Goal: Register for event/course

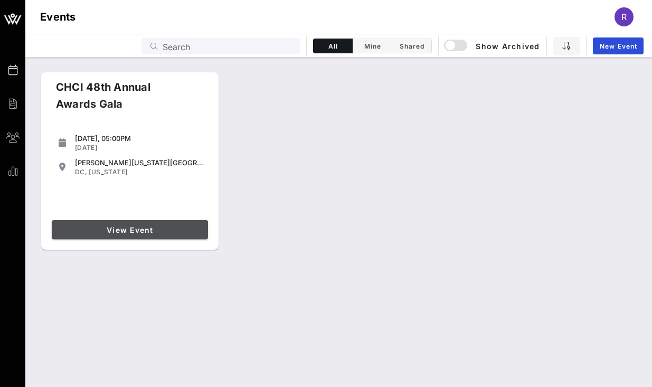
click at [146, 227] on span "View Event" at bounding box center [130, 229] width 148 height 9
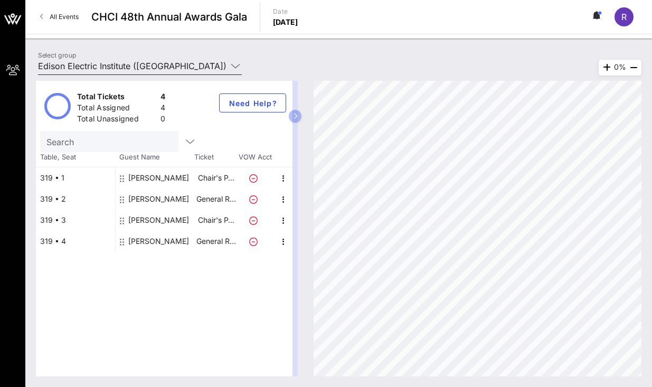
click at [115, 64] on input "Edison Electric Institute ([GEOGRAPHIC_DATA]) [[PERSON_NAME], [EMAIL_ADDRESS][D…" at bounding box center [132, 66] width 189 height 17
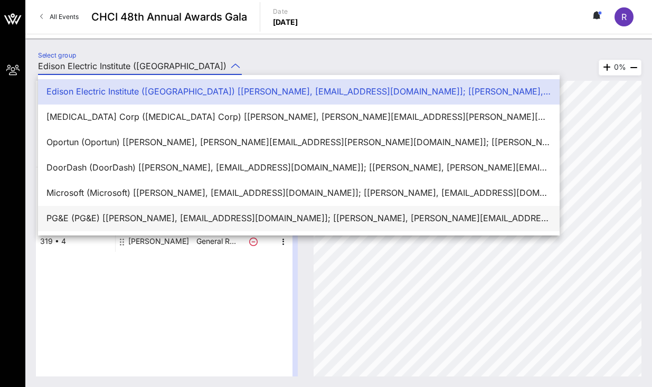
click at [88, 212] on div "PG&E (PG&E) [[PERSON_NAME], [EMAIL_ADDRESS][DOMAIN_NAME]]; [[PERSON_NAME], [PER…" at bounding box center [298, 218] width 505 height 23
type input "PG&E (PG&E) [[PERSON_NAME], [EMAIL_ADDRESS][DOMAIN_NAME]]; [[PERSON_NAME], [PER…"
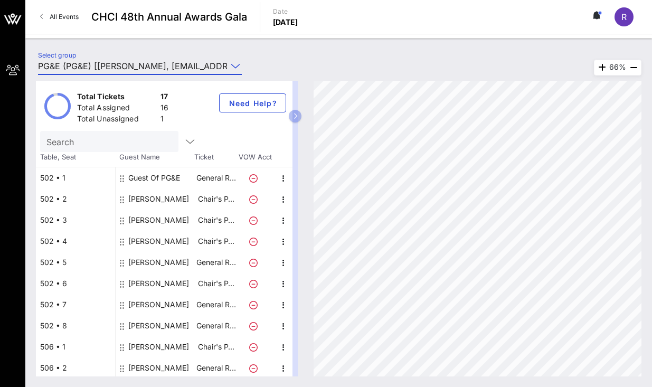
click at [144, 172] on div "Guest Of PG&E" at bounding box center [154, 177] width 52 height 21
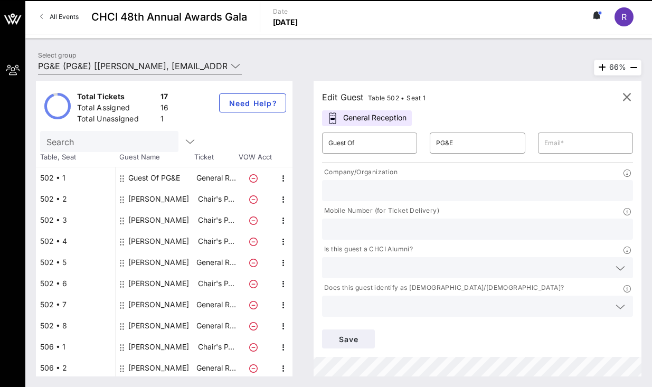
click at [375, 129] on div "​ Guest Of" at bounding box center [370, 143] width 108 height 34
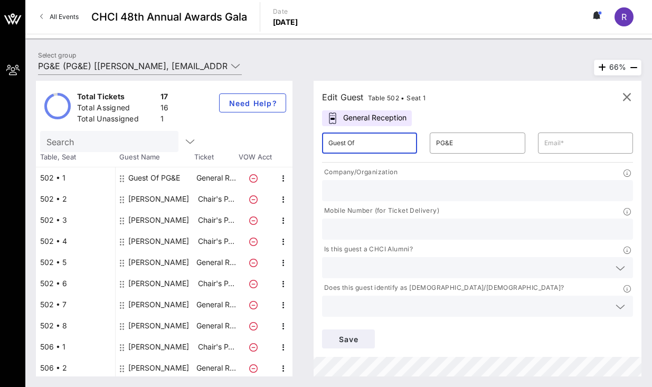
click at [373, 139] on input "Guest Of" at bounding box center [369, 143] width 82 height 17
type input "[PERSON_NAME]"
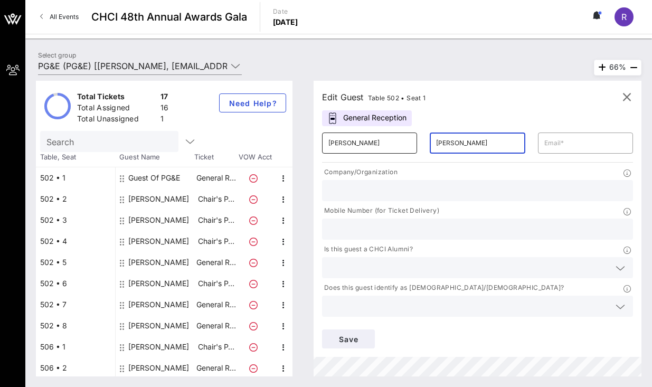
type input "[PERSON_NAME]"
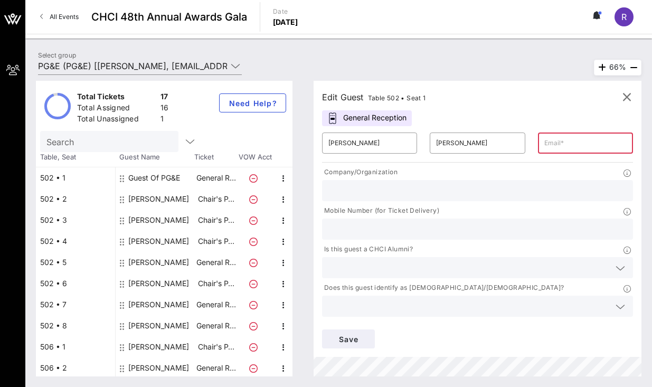
paste input "[EMAIL_ADDRESS][DOMAIN_NAME]"
click at [567, 148] on input "[EMAIL_ADDRESS][DOMAIN_NAME]" at bounding box center [585, 143] width 82 height 17
type input "[EMAIL_ADDRESS][DOMAIN_NAME]"
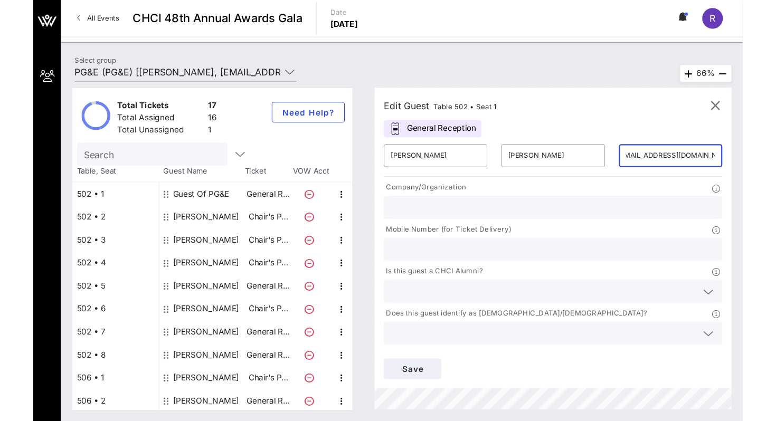
scroll to position [0, 0]
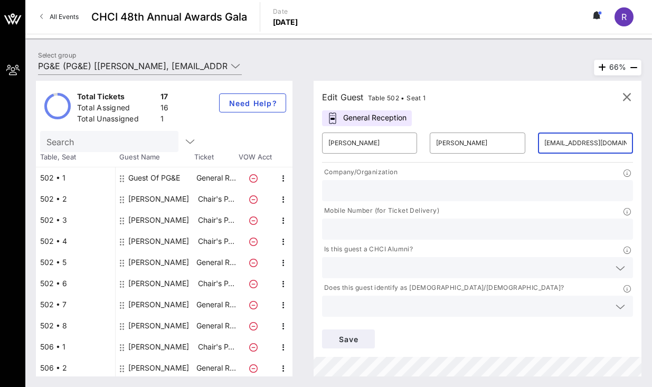
click at [346, 185] on input "text" at bounding box center [477, 191] width 298 height 14
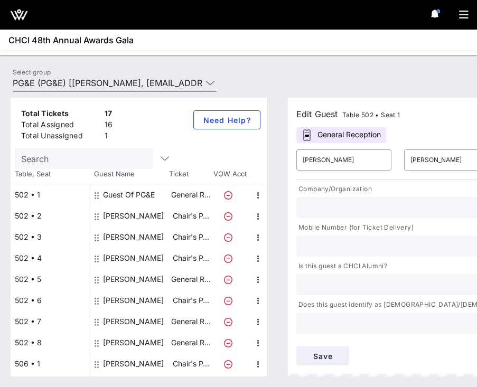
click at [318, 249] on input "text" at bounding box center [451, 246] width 298 height 14
type input "2012688081"
click at [325, 364] on button "Save" at bounding box center [322, 355] width 53 height 19
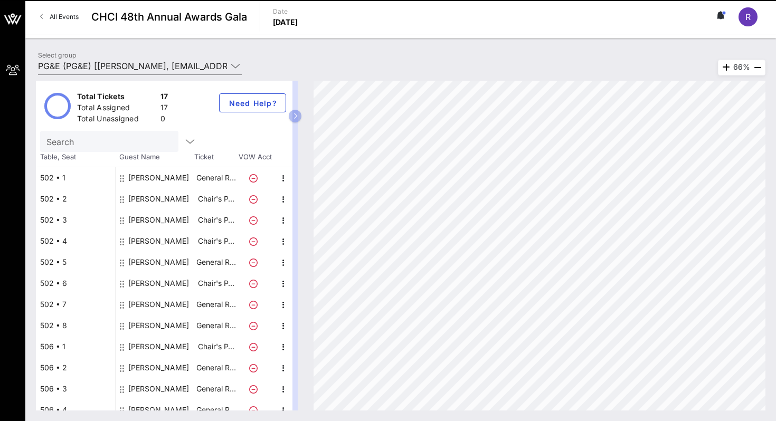
click at [112, 49] on div "Select group PG&E (PG&E) [[PERSON_NAME], [EMAIL_ADDRESS][DOMAIN_NAME]]; [[PERSO…" at bounding box center [145, 67] width 227 height 37
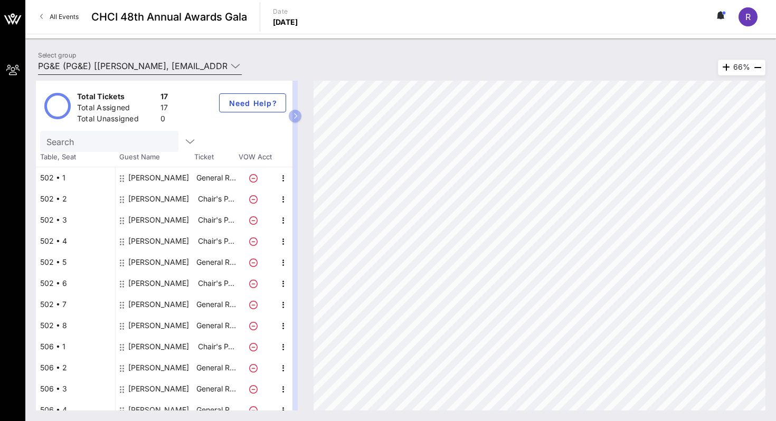
click at [111, 61] on input "PG&E (PG&E) [[PERSON_NAME], [EMAIL_ADDRESS][DOMAIN_NAME]]; [[PERSON_NAME], [PER…" at bounding box center [132, 66] width 189 height 17
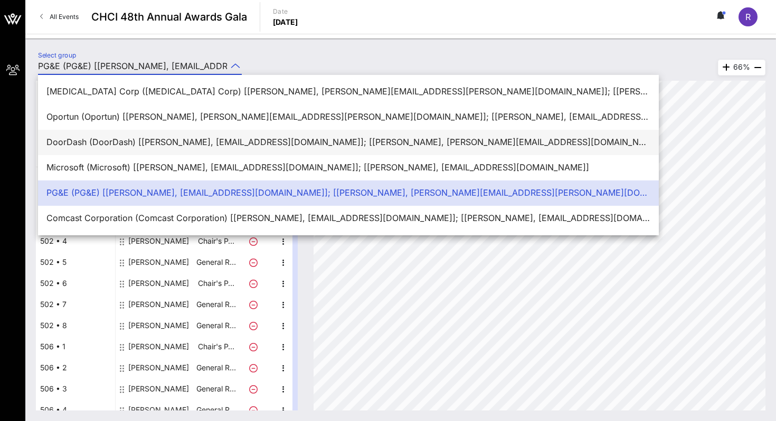
scroll to position [21, 0]
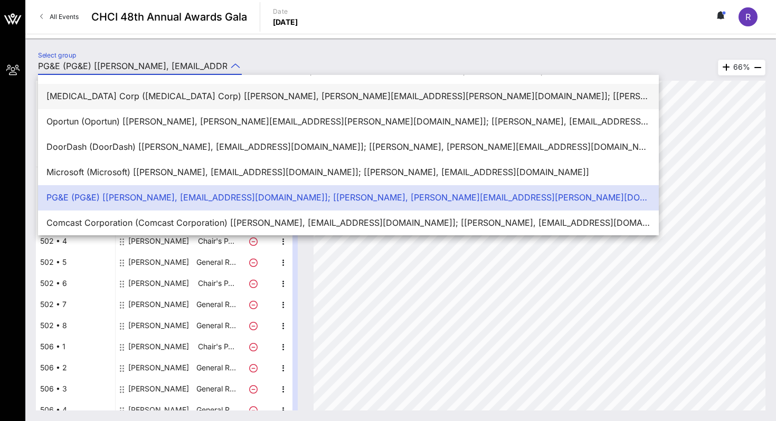
click at [113, 109] on div "[MEDICAL_DATA] Corp ([MEDICAL_DATA] Corp) [[PERSON_NAME], [PERSON_NAME][EMAIL_A…" at bounding box center [348, 96] width 621 height 25
type input "[MEDICAL_DATA] Corp ([MEDICAL_DATA] Corp) [[PERSON_NAME], [PERSON_NAME][EMAIL_A…"
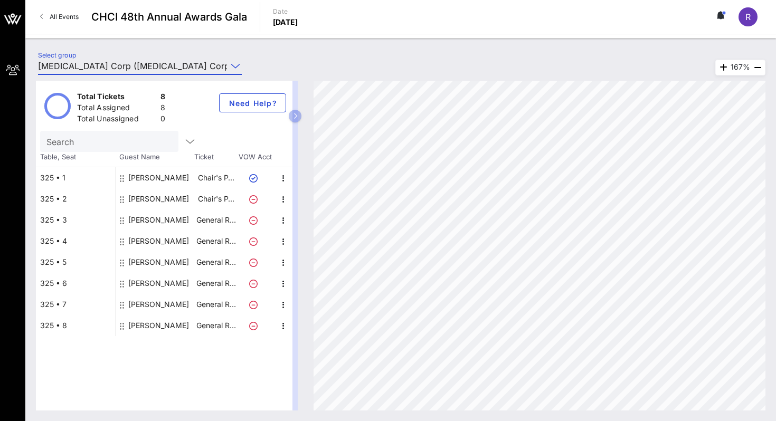
click at [151, 236] on div "[PERSON_NAME]" at bounding box center [158, 241] width 61 height 21
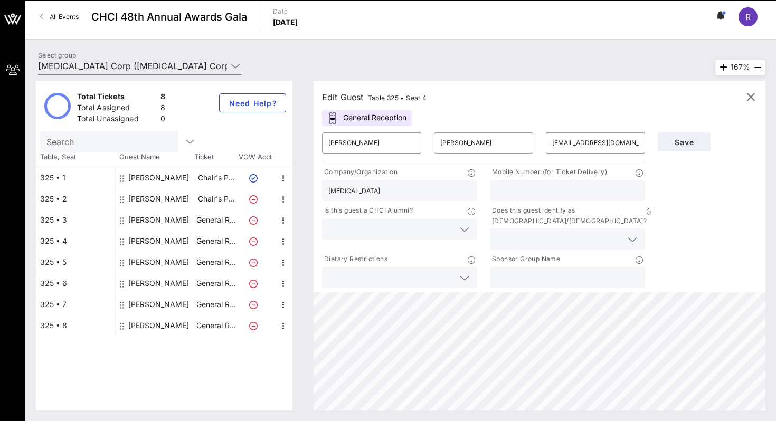
click at [550, 178] on div "Mobile Number (for Ticket Delivery)" at bounding box center [567, 173] width 155 height 13
click at [541, 187] on input "text" at bounding box center [567, 191] width 143 height 14
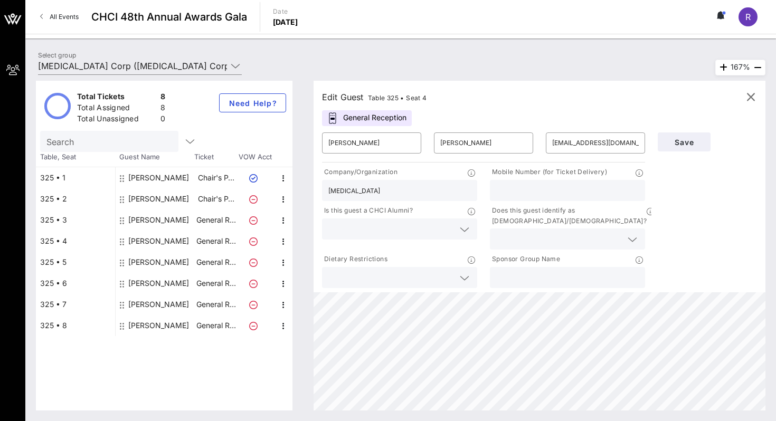
paste input "202.497.9554"
click at [510, 193] on input "202.497.9554" at bounding box center [567, 191] width 143 height 14
click at [520, 192] on input "202497.9554" at bounding box center [567, 191] width 143 height 14
type input "2024979554"
click at [651, 135] on button "Save" at bounding box center [684, 141] width 53 height 19
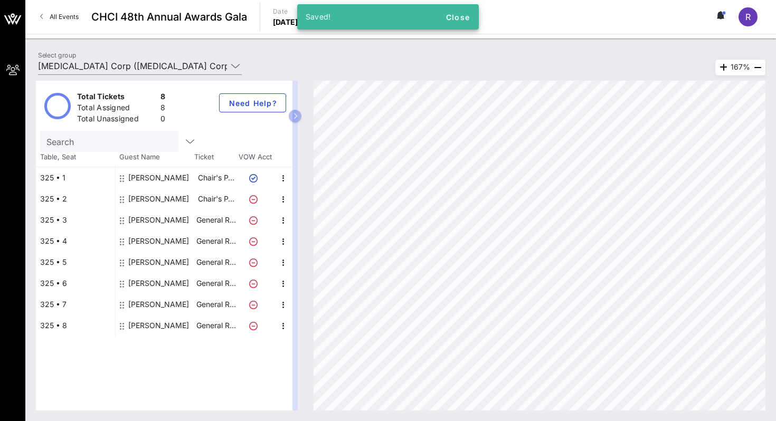
click at [155, 242] on div "[PERSON_NAME]" at bounding box center [158, 241] width 61 height 21
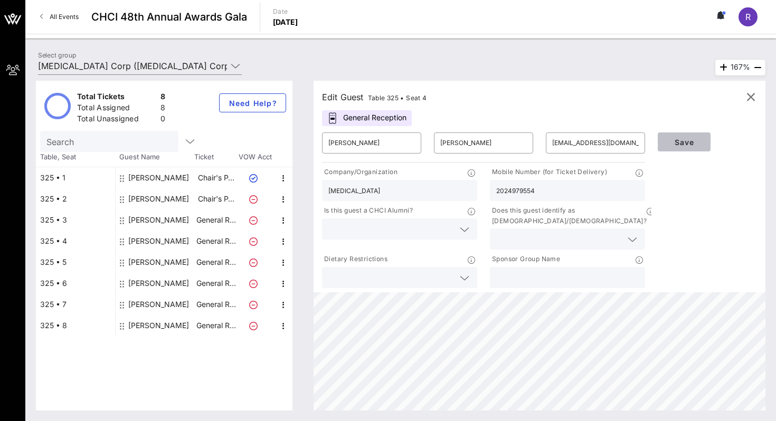
click at [651, 141] on span "Save" at bounding box center [684, 142] width 36 height 9
